Goal: Task Accomplishment & Management: Manage account settings

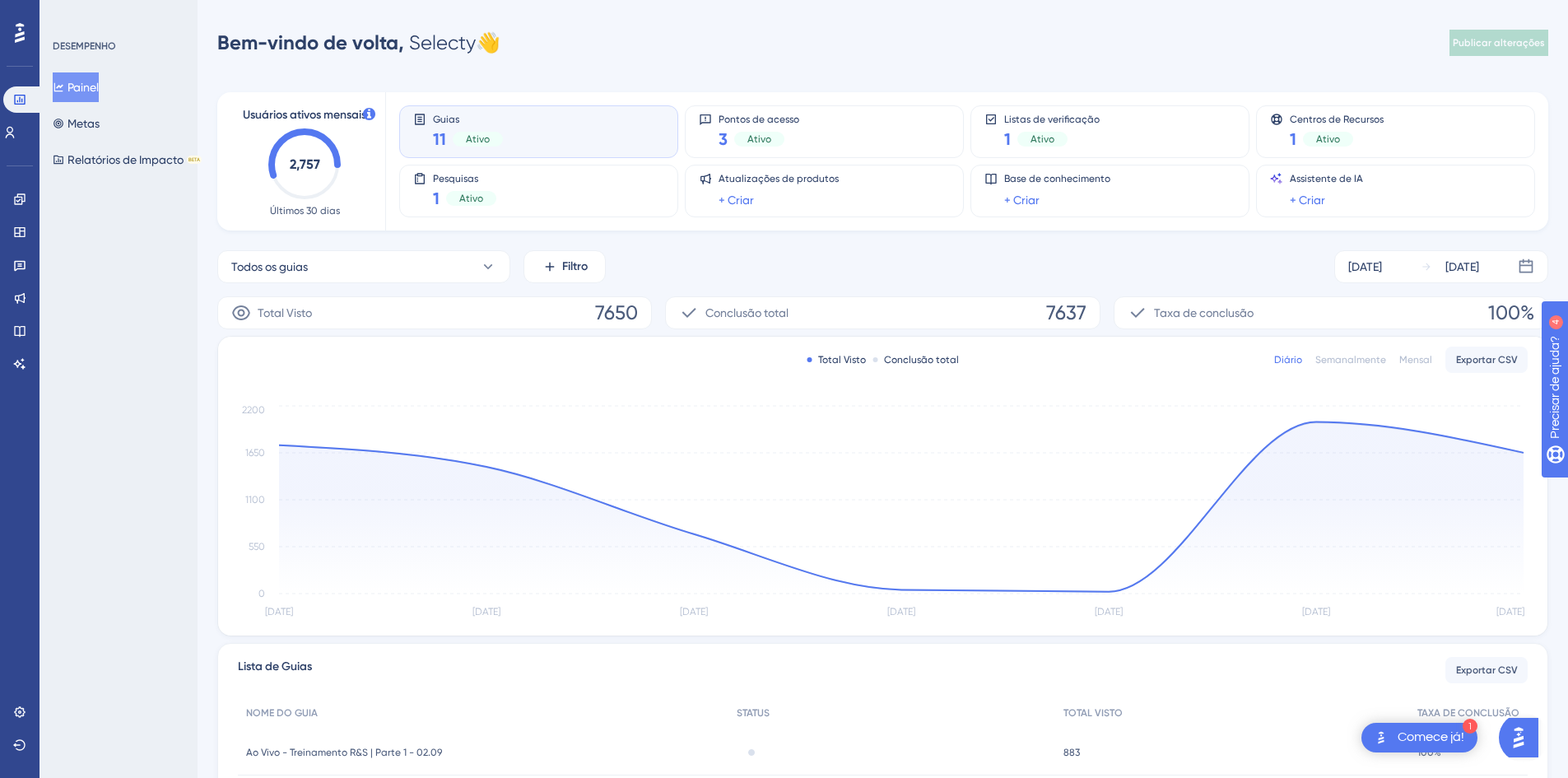
click at [674, 44] on div "Bem-vindo de volta, Selecty 👋 Publicar alterações" at bounding box center [882, 43] width 1330 height 33
click at [21, 330] on icon at bounding box center [19, 330] width 13 height 13
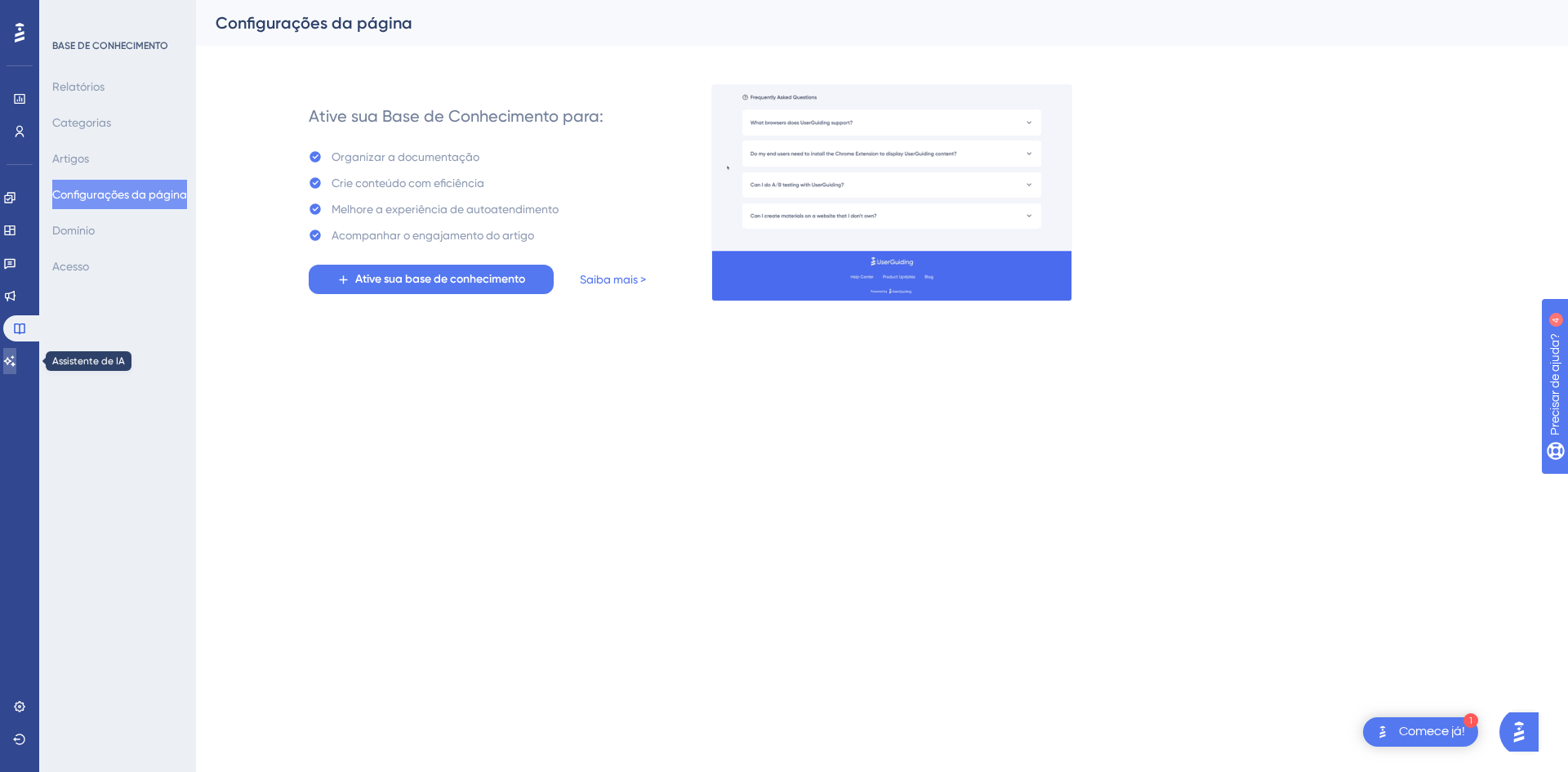
click at [16, 361] on icon at bounding box center [9, 360] width 13 height 13
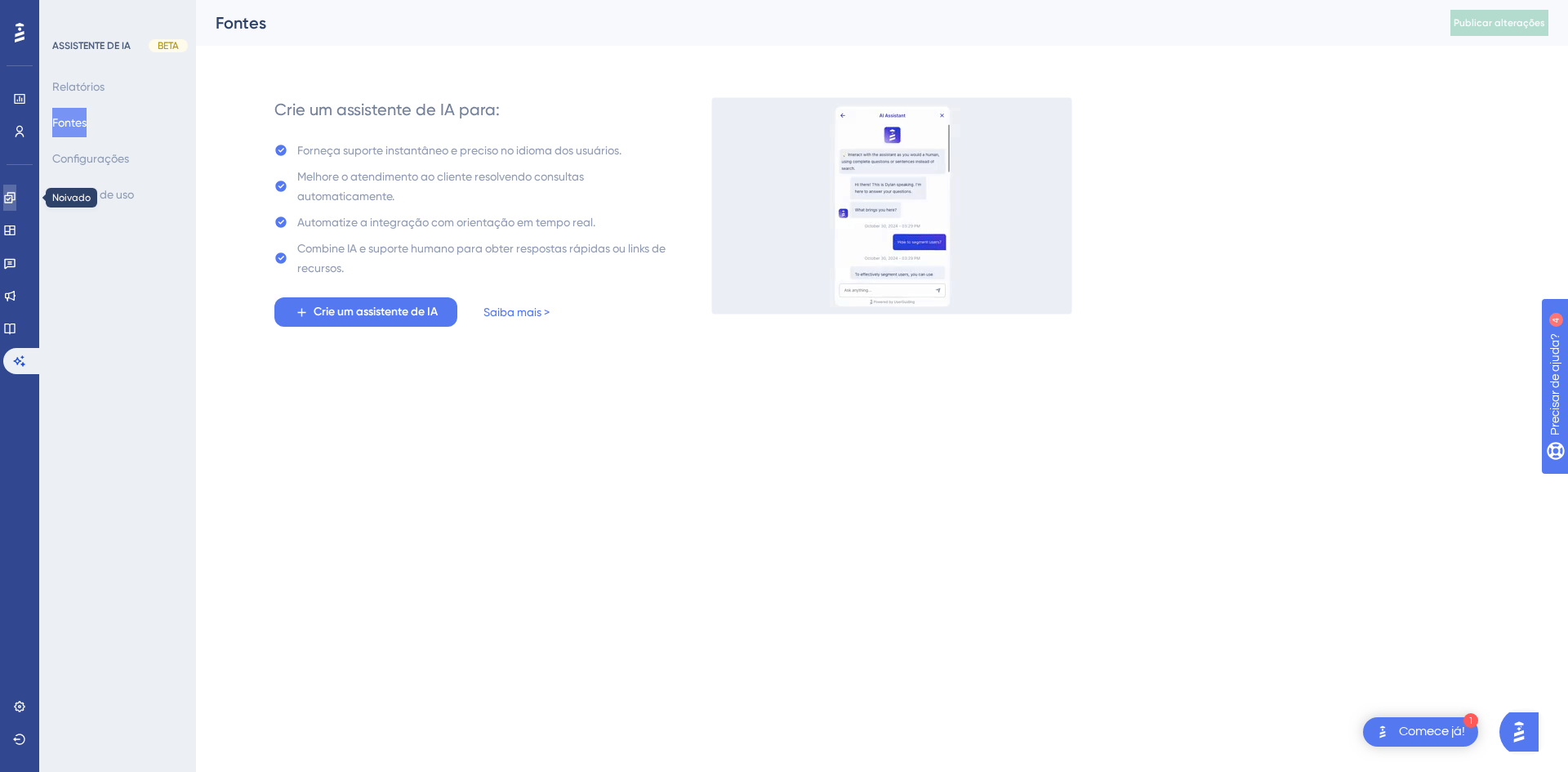
click at [16, 197] on icon at bounding box center [9, 197] width 13 height 13
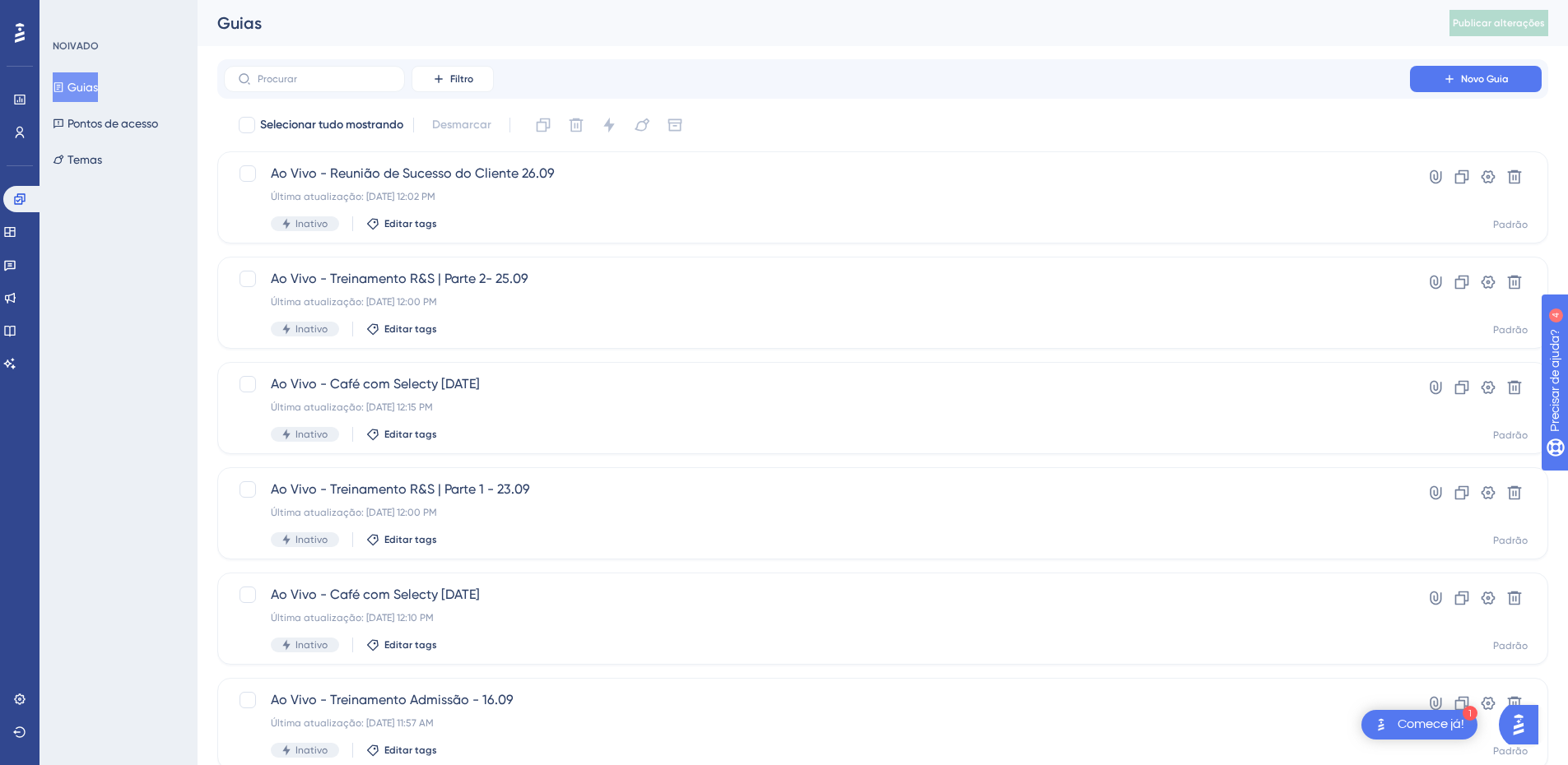
click at [1533, 715] on img "Abra o iniciador do Assistente de IA" at bounding box center [1518, 724] width 30 height 30
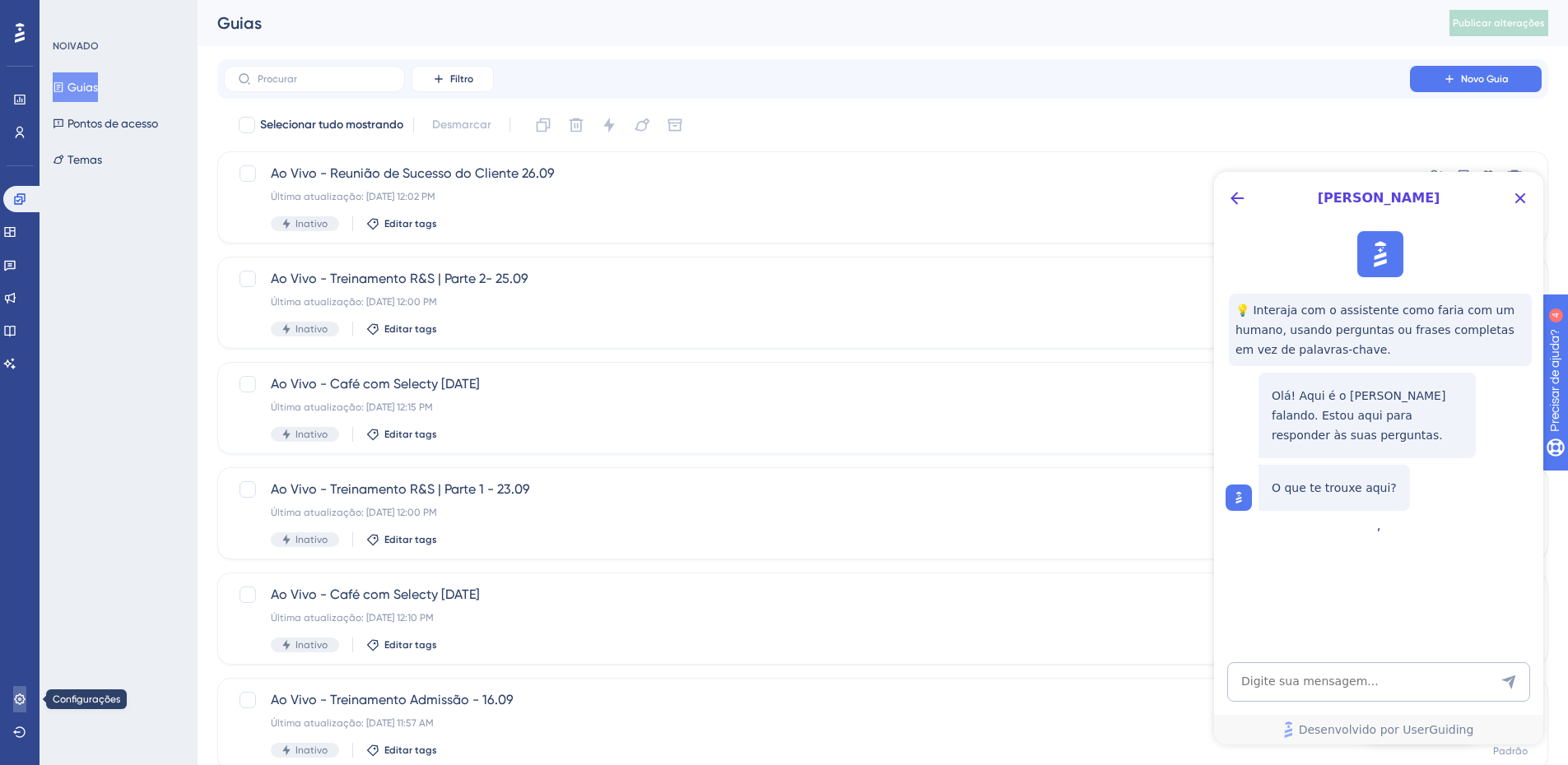
click at [20, 700] on icon at bounding box center [19, 699] width 11 height 11
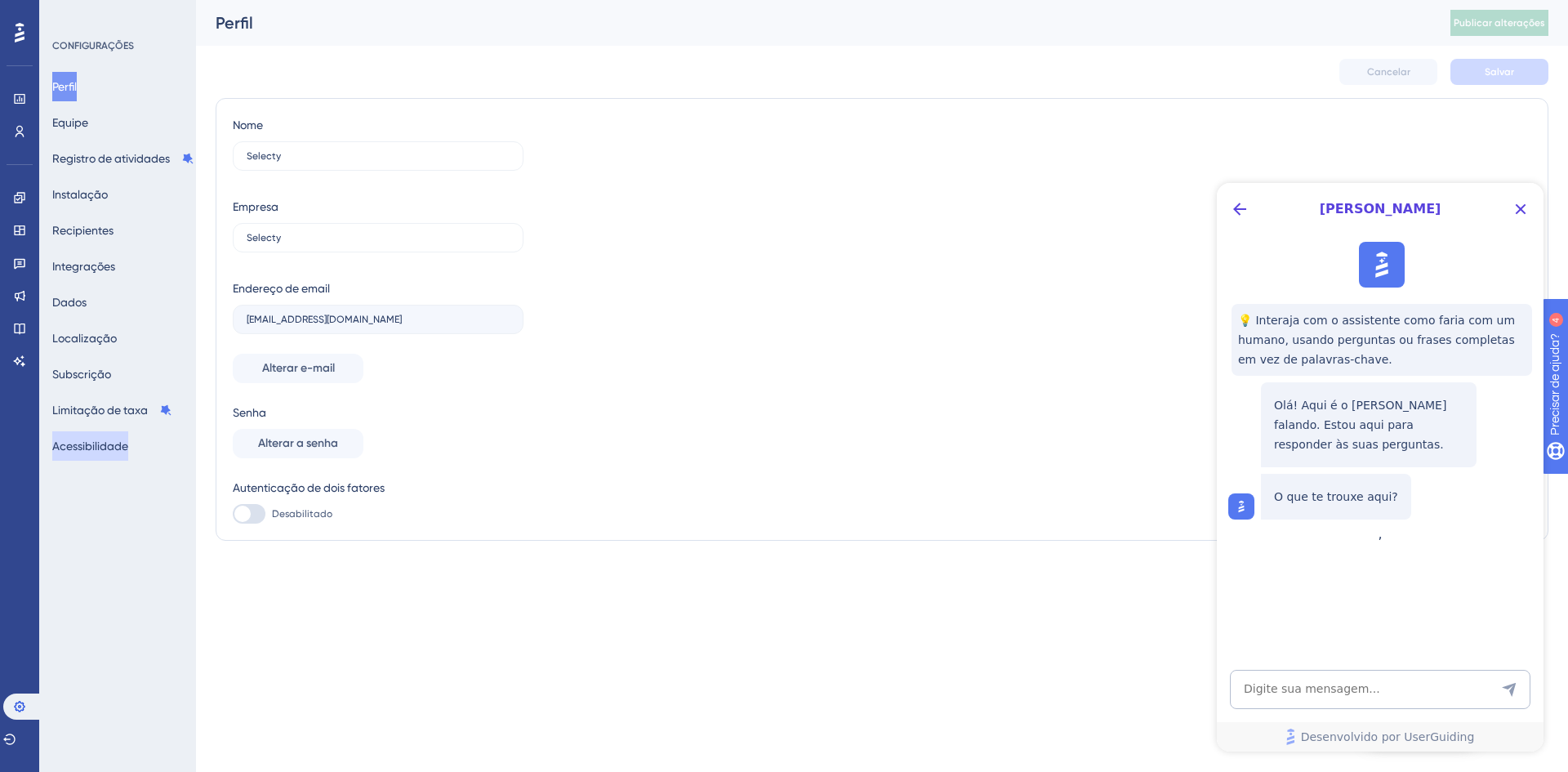
click at [126, 447] on font "Acessibilidade" at bounding box center [90, 446] width 76 height 13
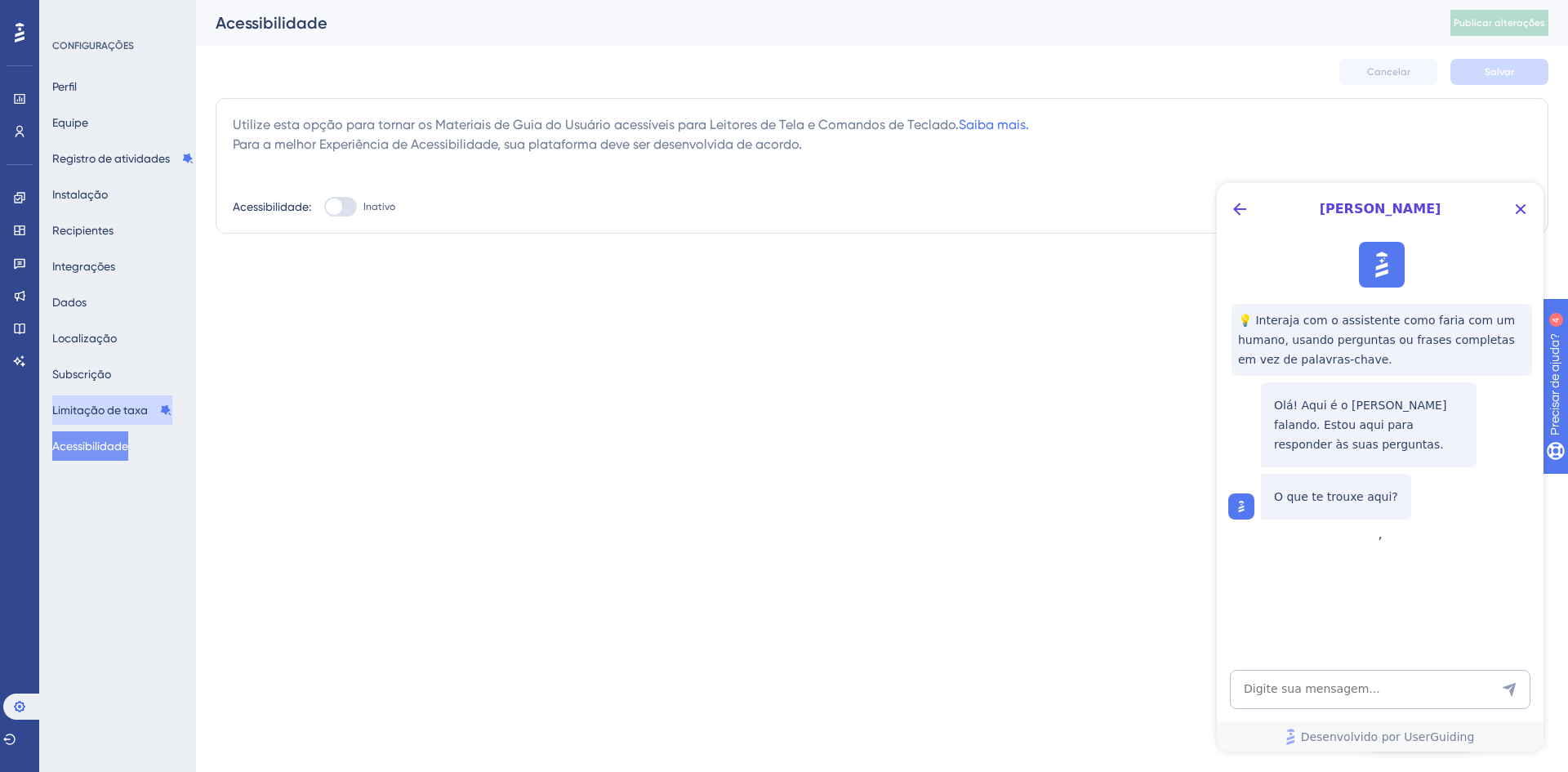
click at [110, 414] on font "Limitação de taxa" at bounding box center [100, 409] width 96 height 13
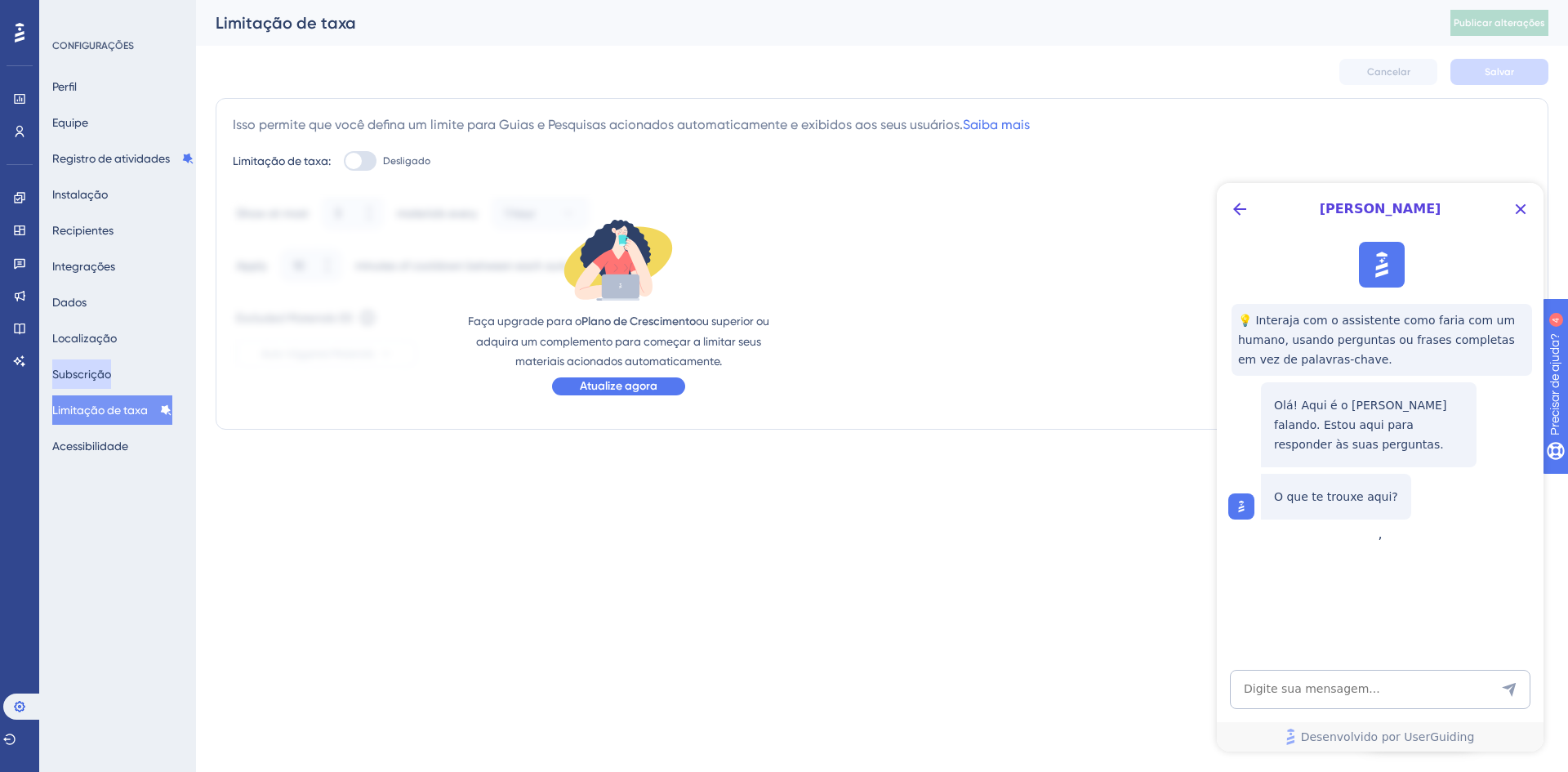
click at [102, 369] on font "Subscrição" at bounding box center [82, 374] width 59 height 13
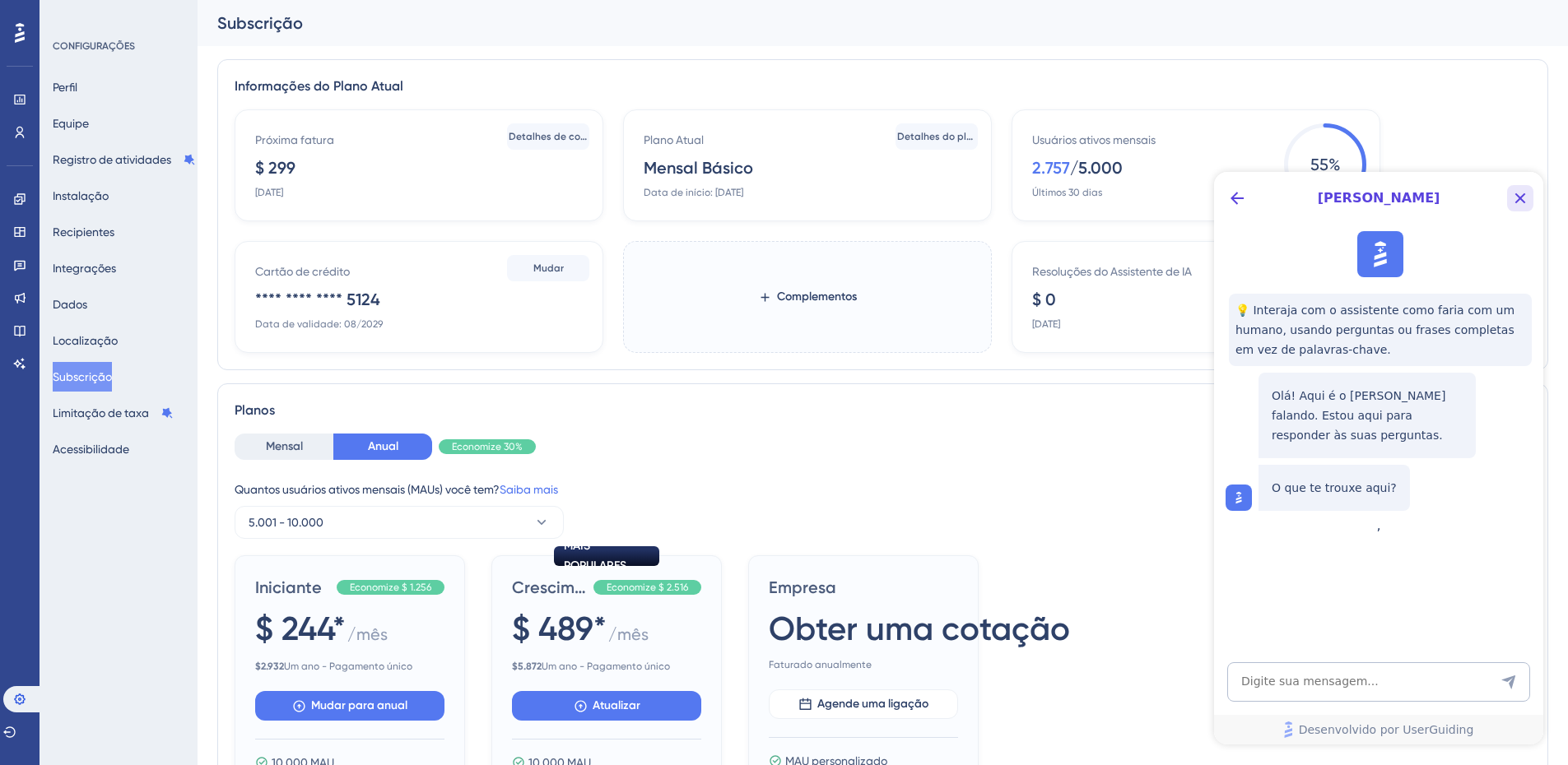
click at [1513, 198] on icon "Botão Fechar" at bounding box center [1519, 198] width 20 height 20
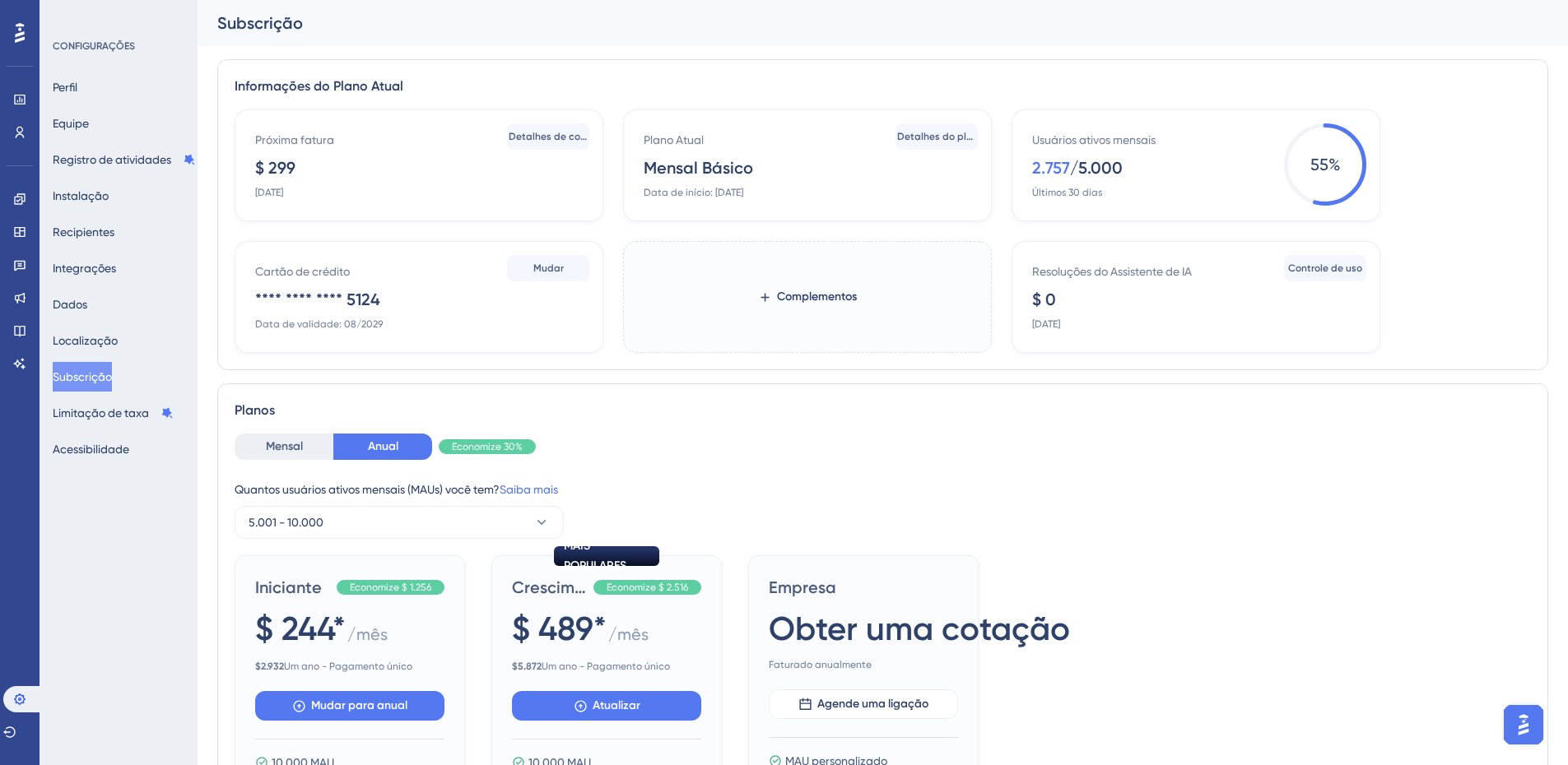
click at [706, 169] on font "Mensal Básico" at bounding box center [698, 167] width 109 height 20
click at [789, 173] on div "Plano Atual Mensal Básico Data de início: [DATE]" at bounding box center [810, 164] width 334 height 69
click at [486, 175] on div "Próxima fatura $ 299 [DATE]" at bounding box center [422, 164] width 334 height 69
click at [951, 138] on font "Detalhes do plano" at bounding box center [941, 137] width 87 height 12
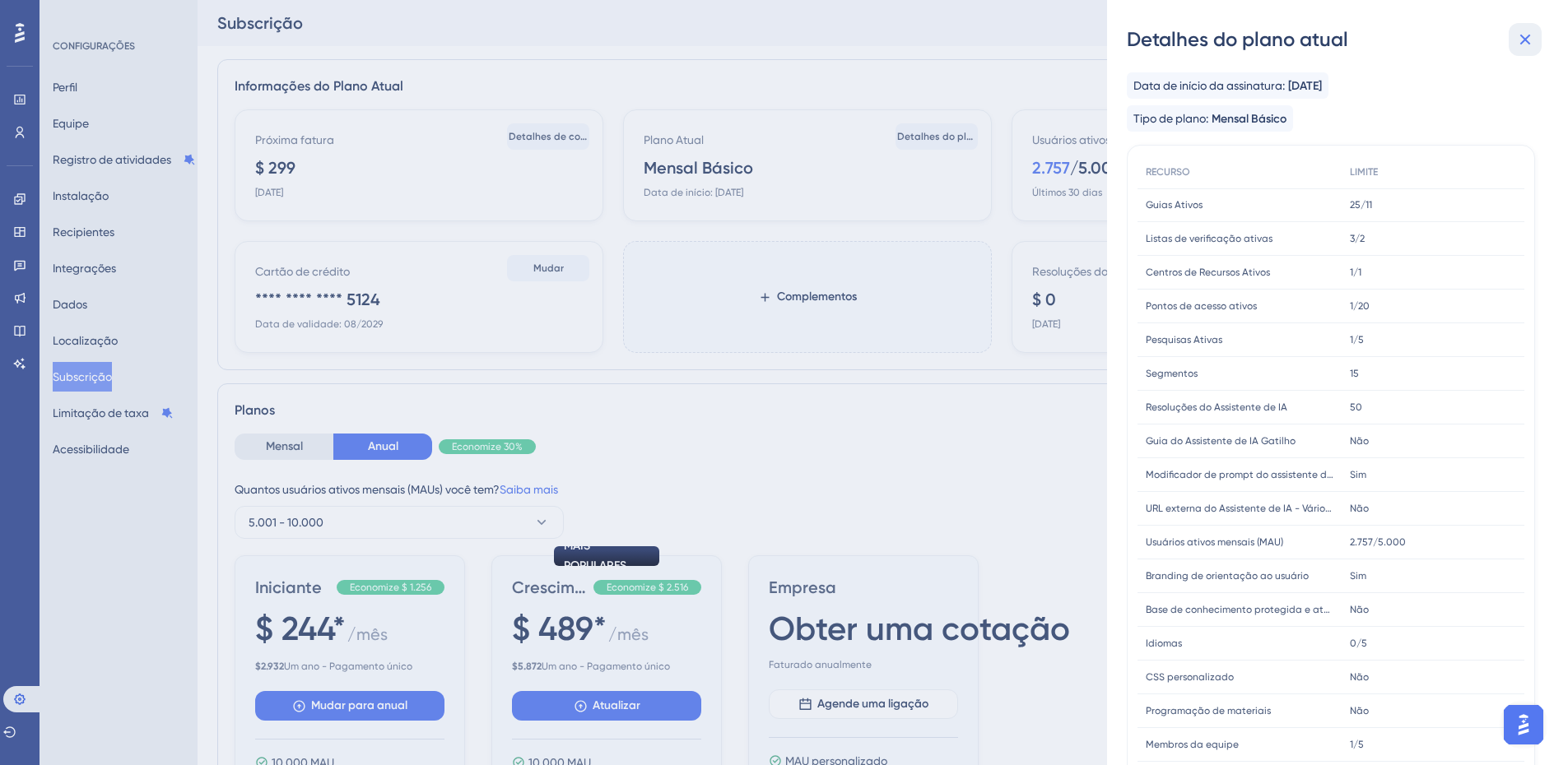
click at [1525, 37] on icon at bounding box center [1525, 39] width 20 height 20
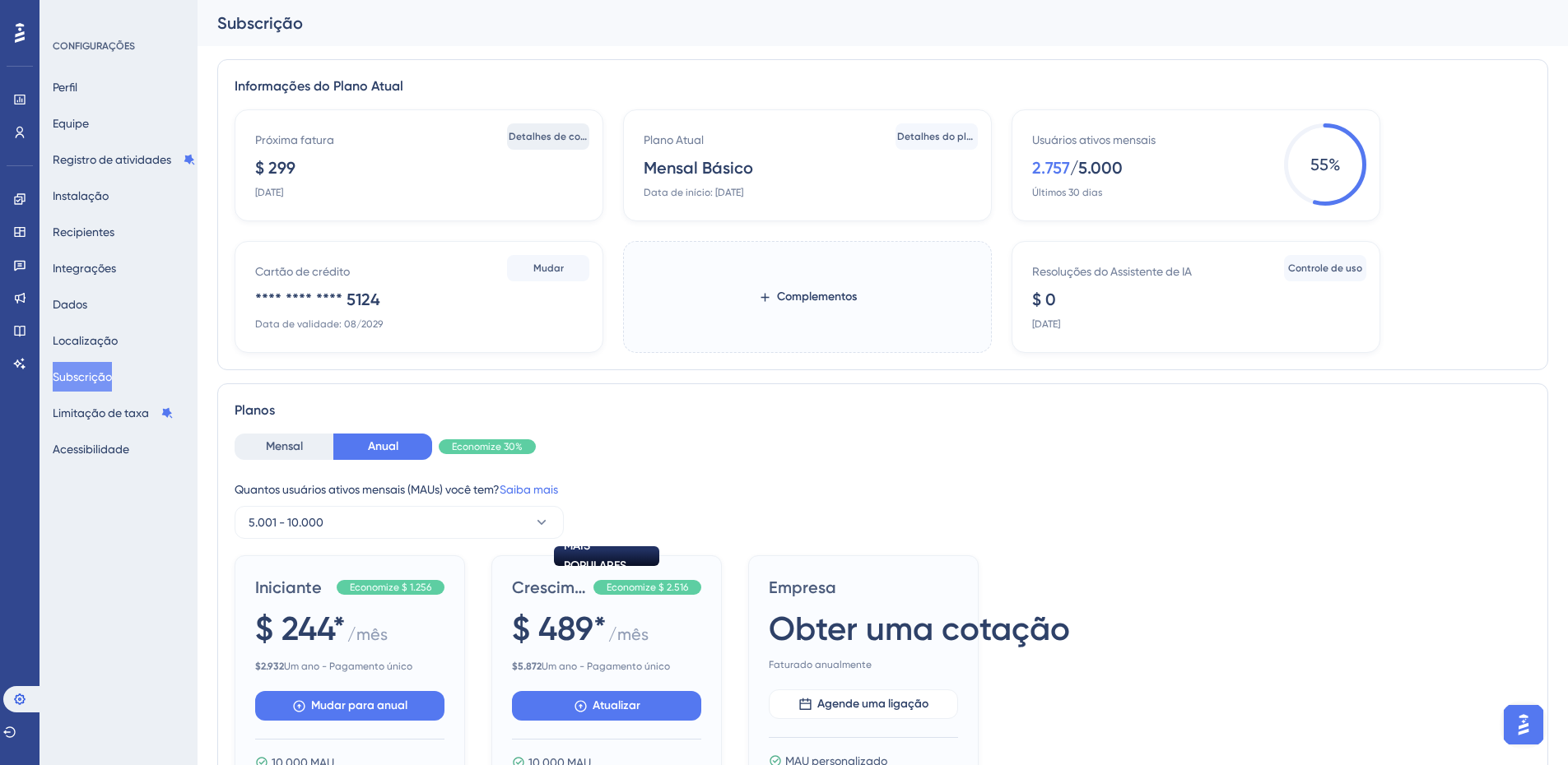
click at [544, 134] on font "Detalhes de cobrança" at bounding box center [562, 137] width 107 height 12
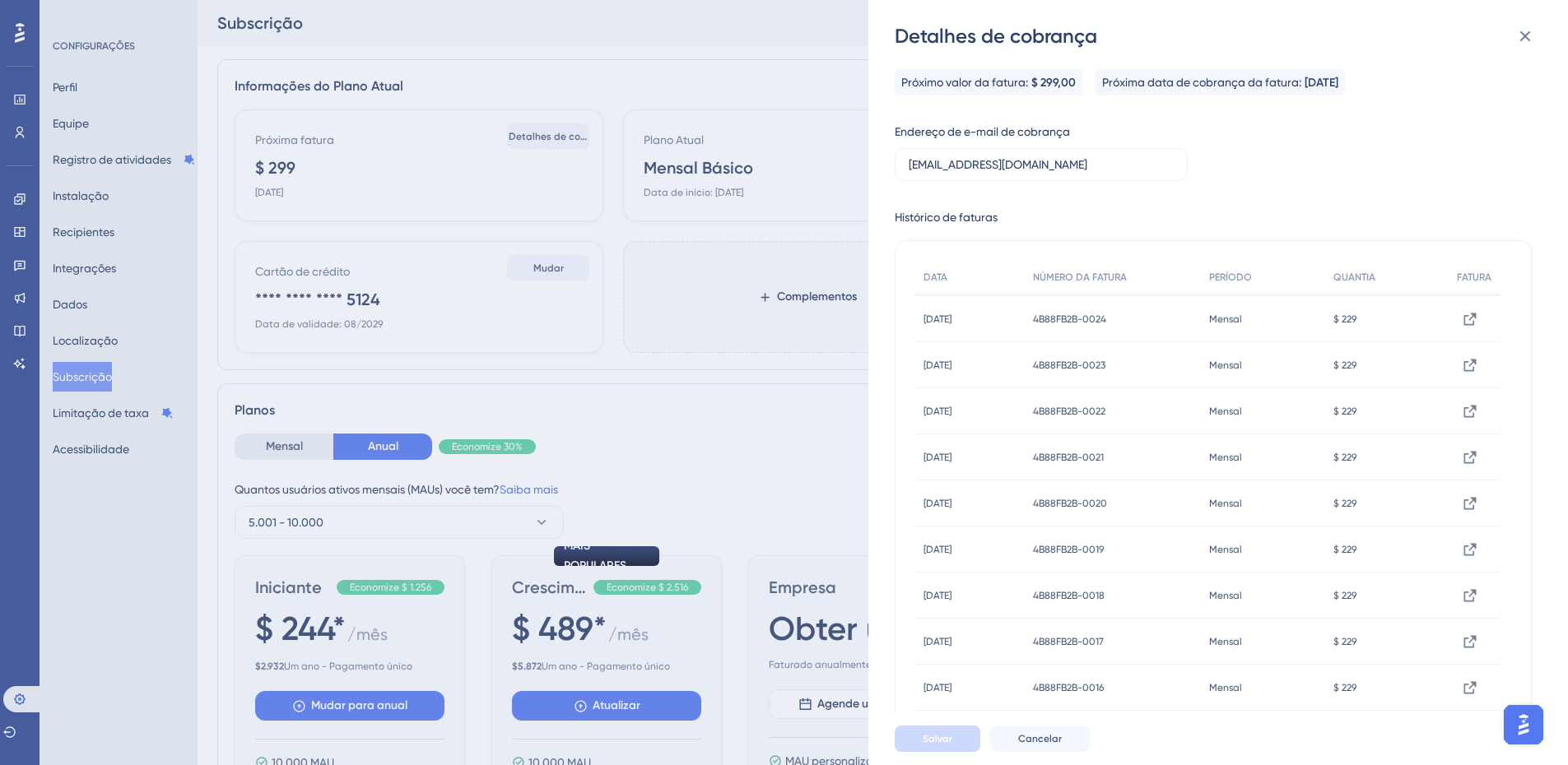
scroll to position [83, 0]
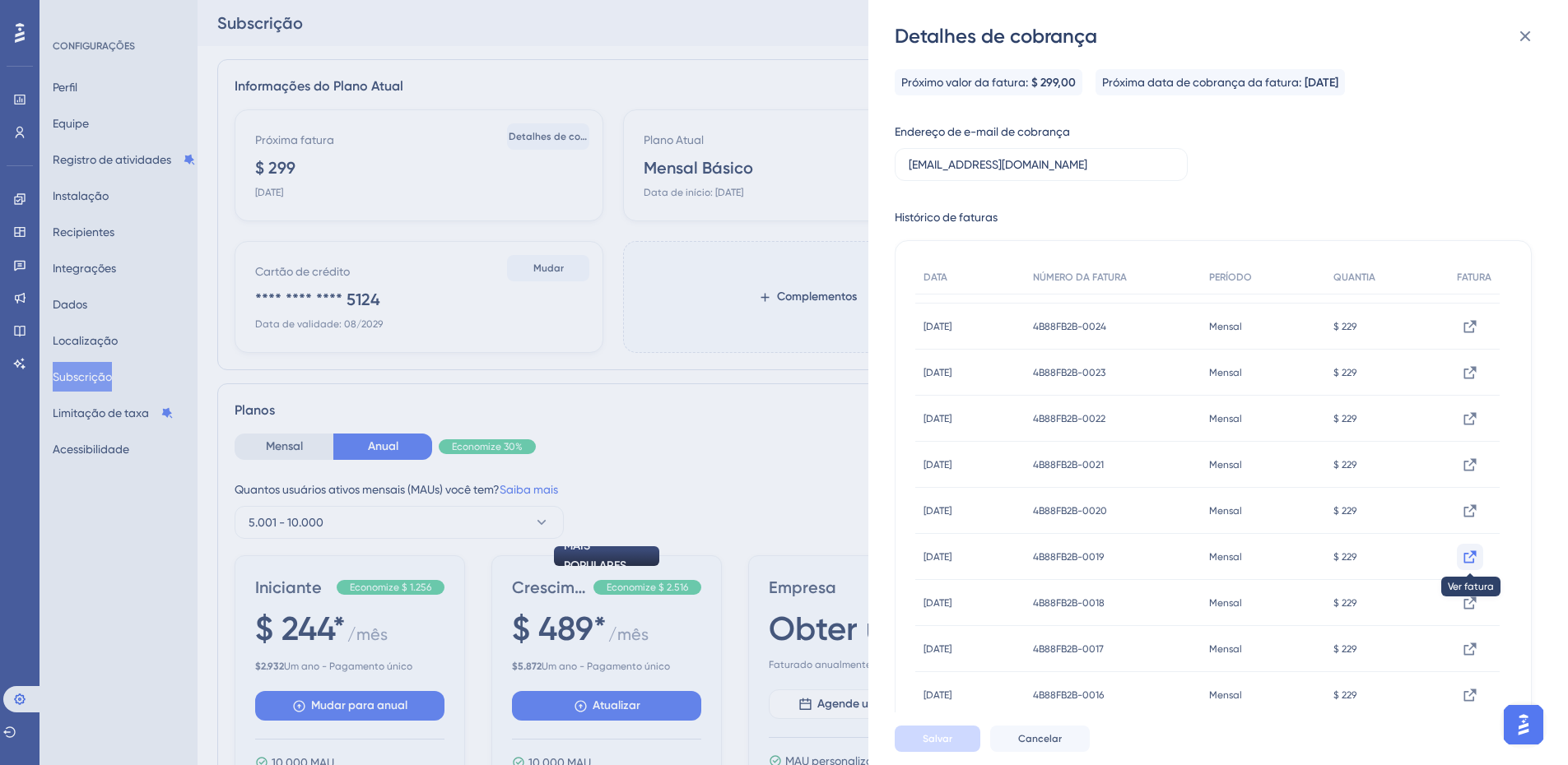
click at [1467, 243] on icon at bounding box center [1469, 234] width 16 height 16
click at [1473, 240] on icon at bounding box center [1470, 233] width 12 height 12
click at [1470, 243] on icon at bounding box center [1469, 234] width 16 height 16
click at [1467, 243] on icon at bounding box center [1469, 234] width 16 height 16
click at [1472, 243] on icon at bounding box center [1469, 234] width 16 height 16
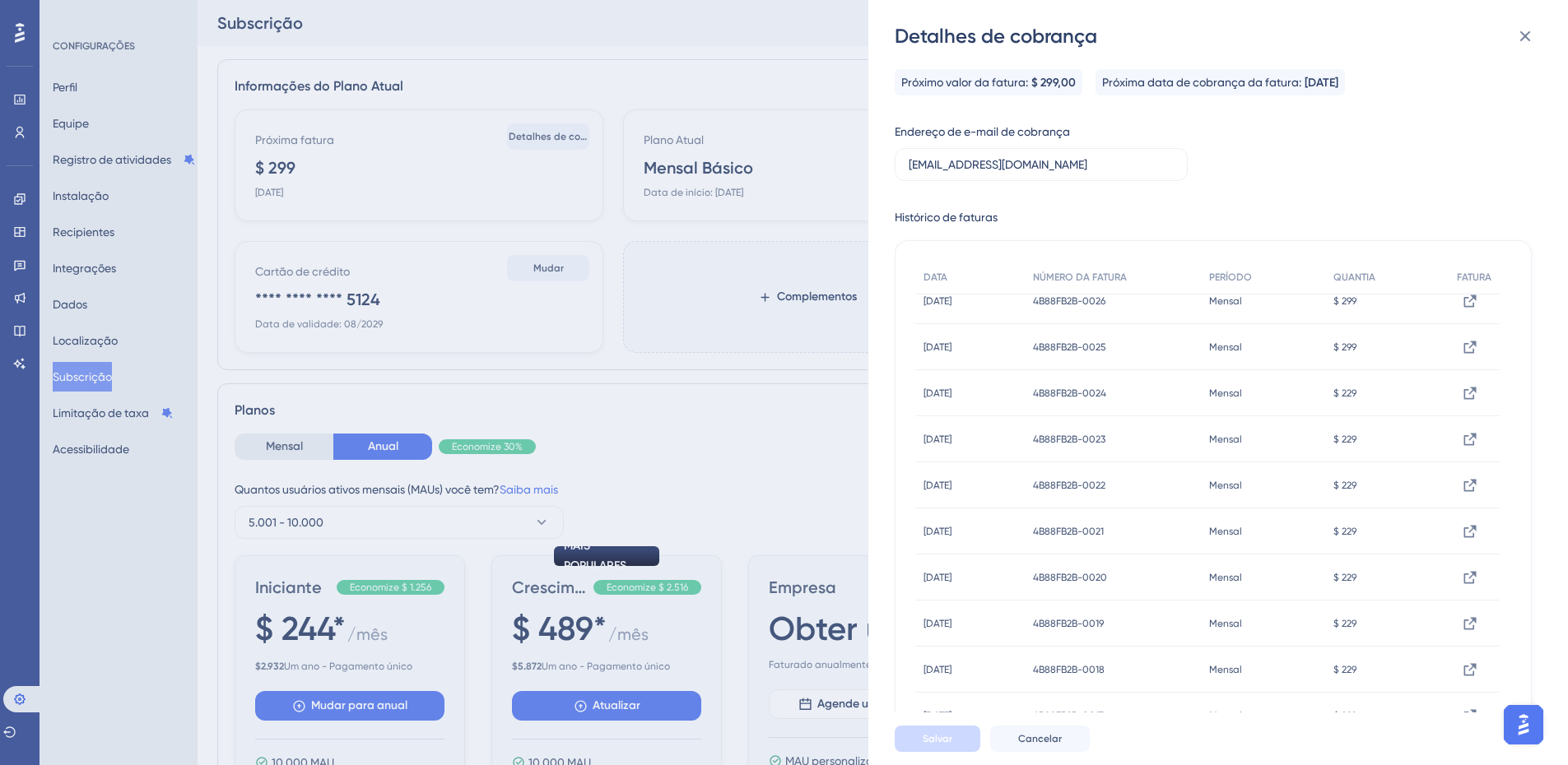
scroll to position [0, 0]
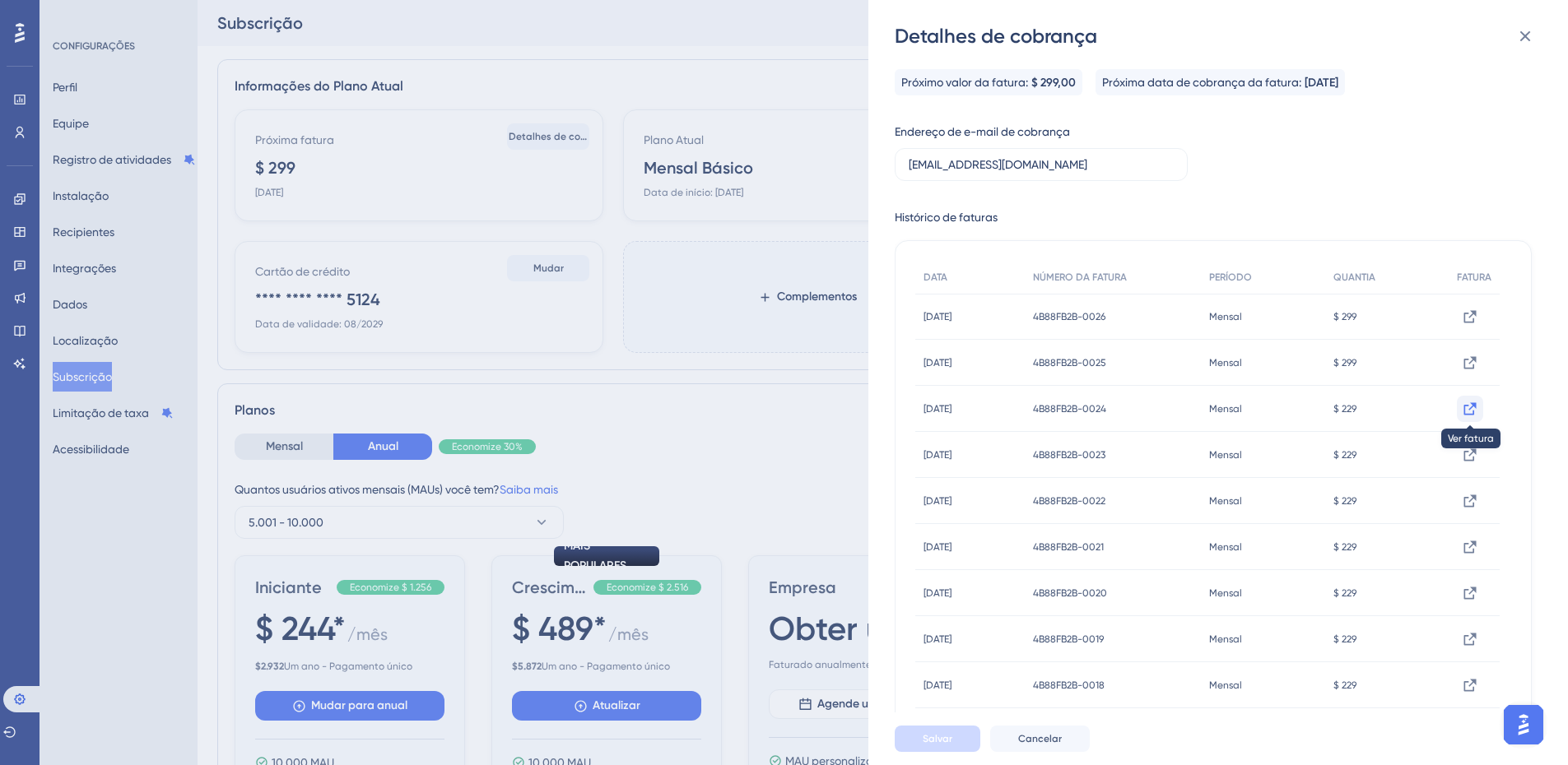
click at [1472, 325] on icon at bounding box center [1469, 316] width 16 height 16
click at [1464, 323] on icon at bounding box center [1470, 316] width 12 height 12
click at [1467, 317] on icon at bounding box center [1469, 316] width 16 height 16
